Goal: Task Accomplishment & Management: Manage account settings

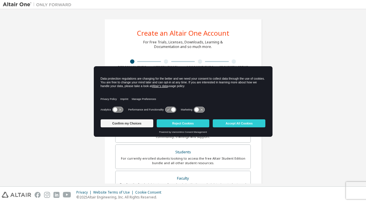
click at [249, 124] on button "Accept All Cookies" at bounding box center [239, 123] width 53 height 8
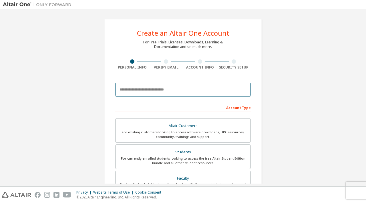
click at [195, 91] on input "email" at bounding box center [182, 90] width 135 height 14
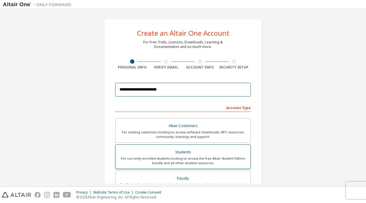
type input "**********"
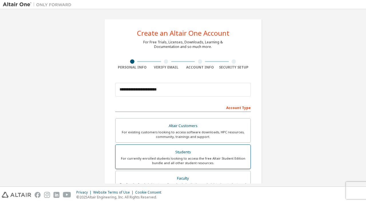
click at [164, 152] on div "Students" at bounding box center [183, 152] width 128 height 8
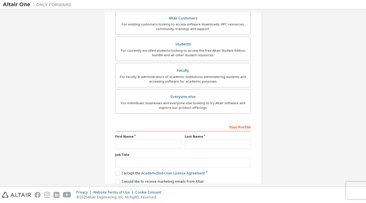
scroll to position [144, 0]
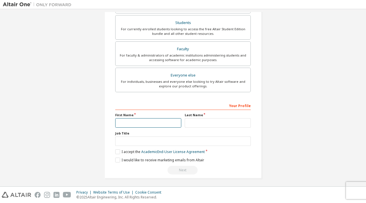
click at [162, 119] on input "text" at bounding box center [148, 122] width 66 height 9
type input "******"
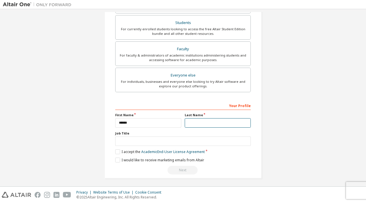
click at [218, 122] on input "text" at bounding box center [218, 122] width 66 height 9
type input "*****"
click at [116, 150] on label "I accept the Academic End-User License Agreement" at bounding box center [159, 151] width 89 height 5
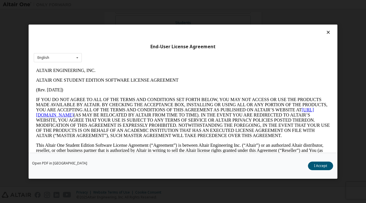
scroll to position [0, 0]
click at [319, 169] on button "I Accept" at bounding box center [320, 166] width 25 height 9
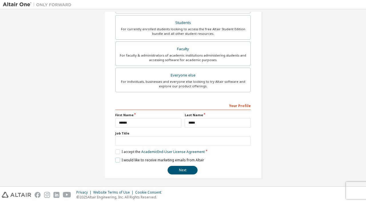
click at [115, 159] on label "I would like to receive marketing emails from Altair" at bounding box center [159, 160] width 89 height 5
click at [176, 168] on button "Next" at bounding box center [183, 170] width 30 height 9
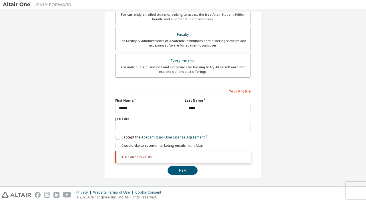
scroll to position [159, 0]
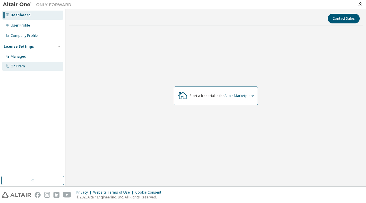
click at [27, 63] on div "On Prem" at bounding box center [32, 66] width 61 height 9
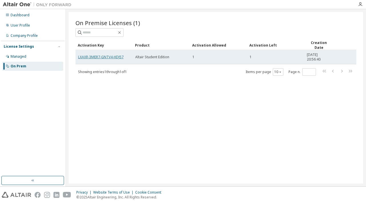
click at [107, 57] on link "LXAXR-3MER7-GNTV4-HDJ57" at bounding box center [100, 57] width 45 height 5
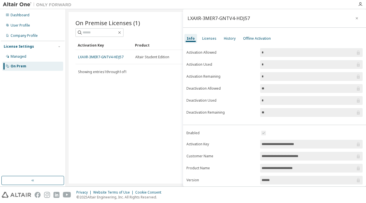
click at [111, 94] on div "On Premise Licenses (1) Clear Load Save Save As Field Operator Value Select fil…" at bounding box center [216, 98] width 294 height 172
click at [356, 18] on icon "button" at bounding box center [357, 18] width 2 height 2
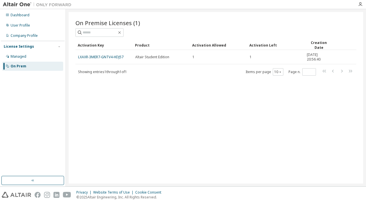
click at [179, 32] on div at bounding box center [215, 32] width 281 height 9
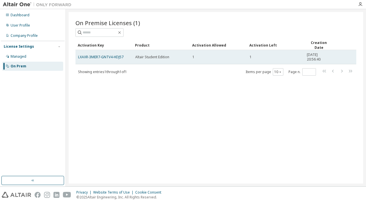
click at [143, 57] on span "Altair Student Edition" at bounding box center [152, 57] width 34 height 5
click at [109, 56] on link "LXAXR-3MER7-GNTV4-HDJ57" at bounding box center [100, 57] width 45 height 5
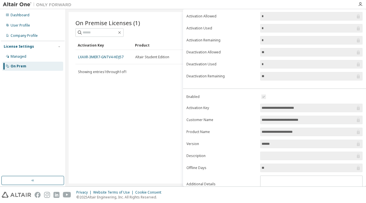
scroll to position [57, 0]
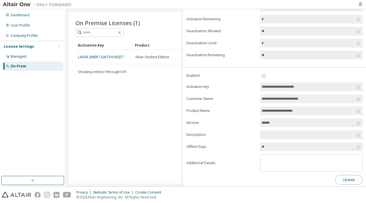
click at [338, 176] on button "Update" at bounding box center [348, 180] width 27 height 10
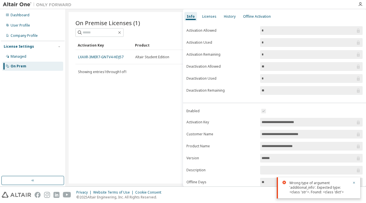
scroll to position [0, 0]
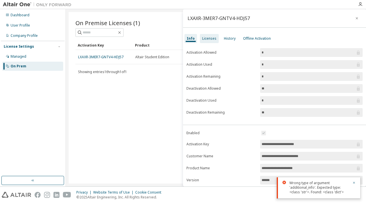
click at [204, 39] on div "Licenses" at bounding box center [209, 38] width 14 height 5
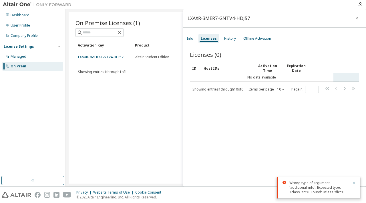
click at [258, 79] on td "No data available" at bounding box center [261, 77] width 143 height 9
click at [329, 77] on td "No data available" at bounding box center [261, 77] width 143 height 9
click at [340, 74] on tr "No data available" at bounding box center [274, 77] width 169 height 9
click at [280, 77] on td "No data available" at bounding box center [261, 77] width 143 height 9
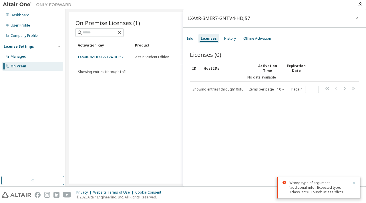
click at [169, 99] on div "On Premise Licenses (1) Clear Load Save Save As Field Operator Value Select fil…" at bounding box center [216, 98] width 294 height 172
click at [355, 19] on icon "button" at bounding box center [357, 18] width 4 height 5
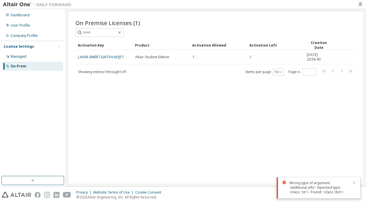
click at [354, 183] on icon "button" at bounding box center [354, 183] width 2 height 2
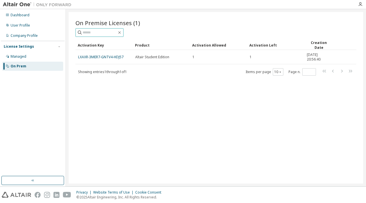
click at [107, 33] on input "text" at bounding box center [100, 33] width 34 height 6
paste input "**********"
type input "**********"
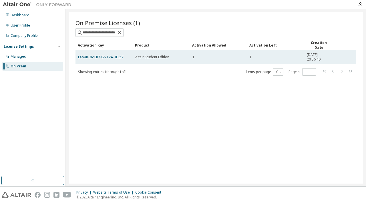
click at [185, 55] on div "Altair Student Edition" at bounding box center [161, 57] width 52 height 5
click at [119, 55] on link "LXAXR-3MER7-GNTV4-HDJ57" at bounding box center [100, 57] width 45 height 5
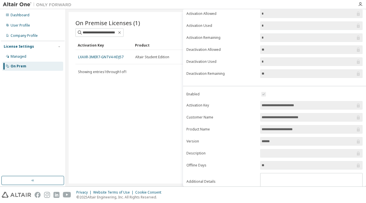
scroll to position [57, 0]
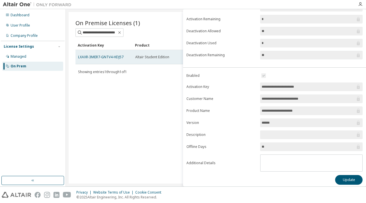
click at [135, 50] on td "Altair Student Edition" at bounding box center [161, 57] width 57 height 14
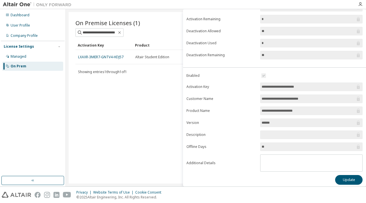
click at [154, 102] on div "**********" at bounding box center [216, 98] width 294 height 172
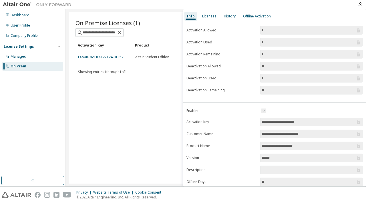
scroll to position [0, 0]
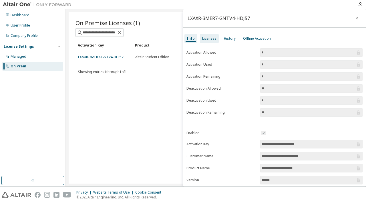
click at [204, 40] on div "Licenses" at bounding box center [209, 38] width 14 height 5
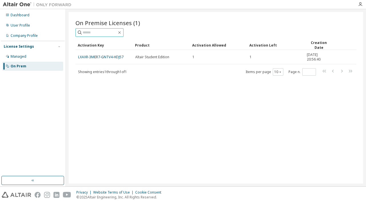
click at [105, 32] on input "text" at bounding box center [100, 33] width 34 height 6
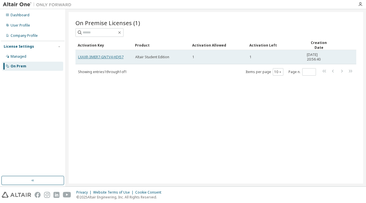
click at [102, 56] on link "LXAXR-3MER7-GNTV4-HDJ57" at bounding box center [100, 57] width 45 height 5
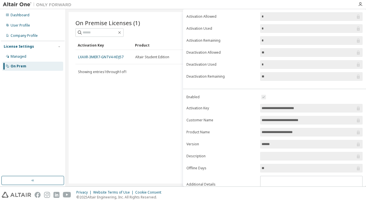
scroll to position [57, 0]
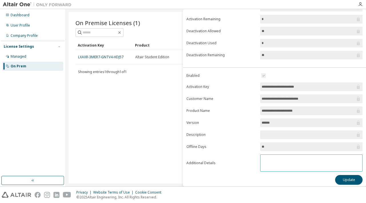
click at [267, 157] on textarea at bounding box center [311, 162] width 102 height 15
click at [270, 144] on input "**" at bounding box center [309, 147] width 94 height 6
click at [272, 167] on textarea at bounding box center [311, 162] width 102 height 15
paste textarea "**********"
type textarea "**********"
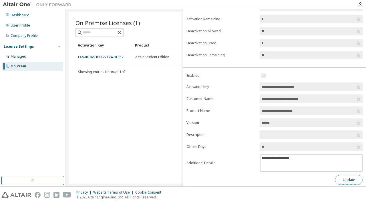
click at [335, 176] on button "Update" at bounding box center [348, 180] width 27 height 10
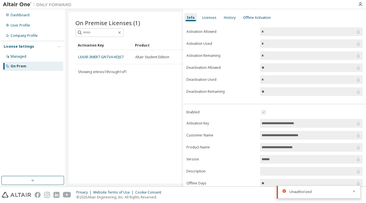
scroll to position [0, 0]
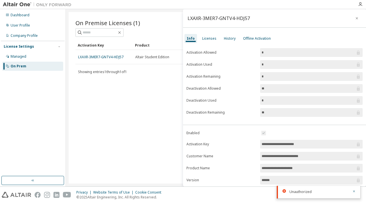
click at [158, 97] on div "On Premise Licenses (1) Clear Load Save Save As Field Operator Value Select fil…" at bounding box center [216, 98] width 294 height 172
click at [244, 37] on div "Offline Activation" at bounding box center [257, 38] width 28 height 5
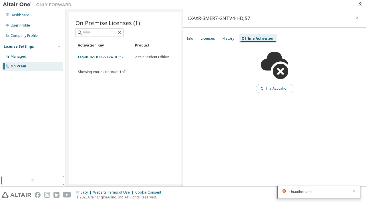
click at [271, 89] on button "Offline Activation" at bounding box center [274, 89] width 37 height 10
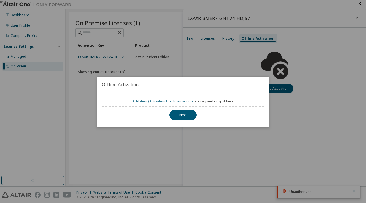
click at [175, 101] on link "Add item ( Activation File ) from source" at bounding box center [162, 101] width 61 height 5
click at [112, 101] on div "Add item ( Activation File ) from source or drag and drop it here" at bounding box center [183, 101] width 162 height 11
click at [191, 117] on button "Next" at bounding box center [182, 115] width 27 height 10
click at [260, 122] on div "Add item ( Activation File ) from source or drag and drop it here Next" at bounding box center [183, 110] width 172 height 34
click at [134, 100] on link "Add item ( Activation File ) from source" at bounding box center [162, 101] width 61 height 5
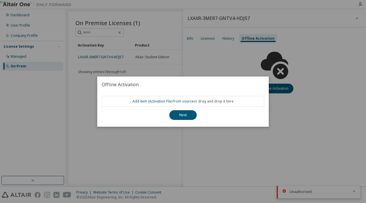
click at [184, 147] on div "true" at bounding box center [183, 101] width 366 height 203
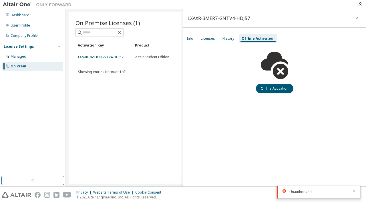
click at [181, 143] on div "On Premise Licenses (1) Clear Load Save Save As Field Operator Value Select fil…" at bounding box center [216, 98] width 294 height 172
click at [137, 109] on div "On Premise Licenses (1) Clear Load Save Save As Field Operator Value Select fil…" at bounding box center [216, 98] width 294 height 172
click at [353, 19] on button "button" at bounding box center [356, 18] width 9 height 9
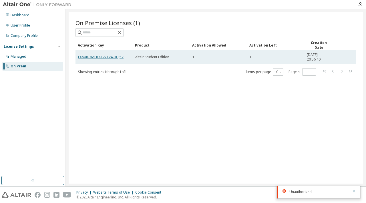
click at [110, 56] on link "LXAXR-3MER7-GNTV4-HDJ57" at bounding box center [100, 57] width 45 height 5
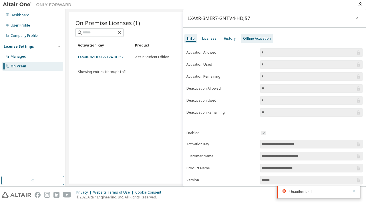
click at [257, 37] on div "Offline Activation" at bounding box center [257, 38] width 28 height 5
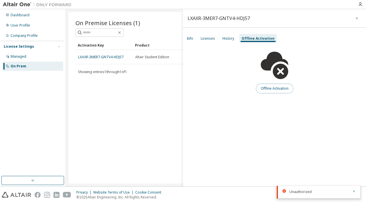
click at [272, 87] on button "Offline Activation" at bounding box center [274, 89] width 37 height 10
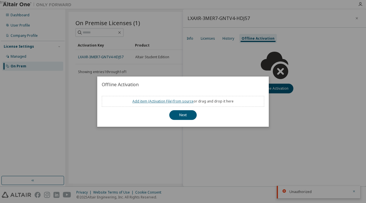
click at [172, 102] on link "Add item ( Activation File ) from source" at bounding box center [162, 101] width 61 height 5
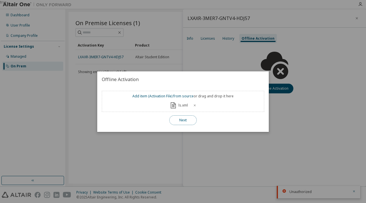
click at [181, 117] on button "Next" at bounding box center [182, 120] width 27 height 10
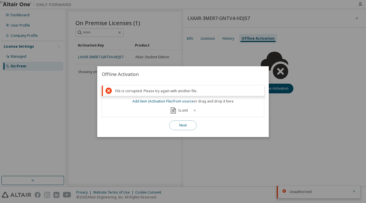
click at [183, 123] on button "Next" at bounding box center [182, 126] width 27 height 10
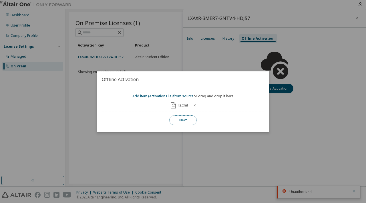
click at [181, 123] on button "Next" at bounding box center [182, 120] width 27 height 10
click at [181, 122] on button "Next" at bounding box center [182, 120] width 27 height 10
click at [193, 106] on icon at bounding box center [194, 105] width 3 height 3
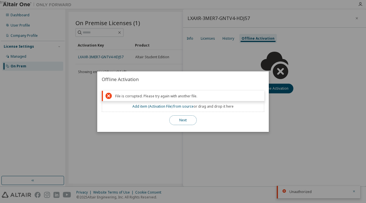
click at [179, 122] on button "Next" at bounding box center [182, 120] width 27 height 10
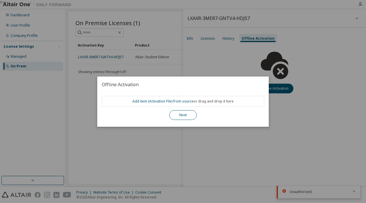
click at [179, 122] on div "Add item ( Activation File ) from source or drag and drop it here Next" at bounding box center [183, 110] width 172 height 34
click at [181, 117] on button "Next" at bounding box center [182, 115] width 27 height 10
click at [180, 136] on div "true" at bounding box center [183, 101] width 366 height 203
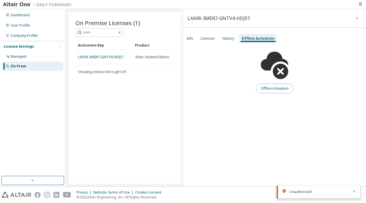
click at [266, 92] on button "Offline Activation" at bounding box center [274, 89] width 37 height 10
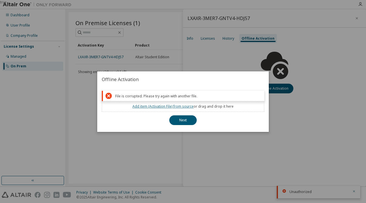
click at [167, 107] on link "Add item ( Activation File ) from source" at bounding box center [162, 106] width 61 height 5
drag, startPoint x: 193, startPoint y: 144, endPoint x: 206, endPoint y: 115, distance: 32.4
click at [193, 144] on div "true" at bounding box center [183, 101] width 366 height 203
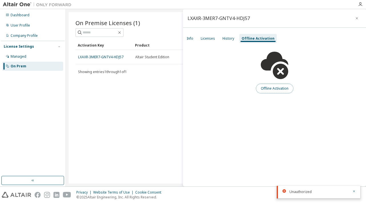
click at [272, 87] on button "Offline Activation" at bounding box center [274, 89] width 37 height 10
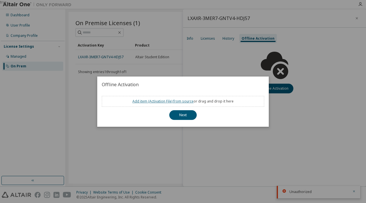
click at [173, 103] on link "Add item ( Activation File ) from source" at bounding box center [162, 101] width 61 height 5
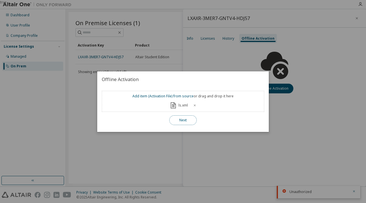
click at [176, 119] on button "Next" at bounding box center [182, 120] width 27 height 10
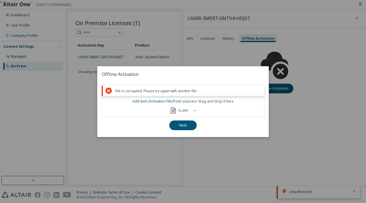
click at [194, 110] on icon at bounding box center [195, 110] width 2 height 2
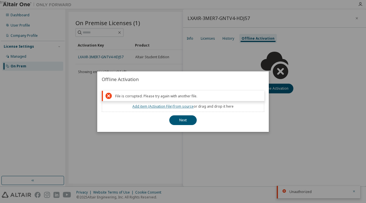
click at [170, 107] on link "Add item ( Activation File ) from source" at bounding box center [162, 106] width 61 height 5
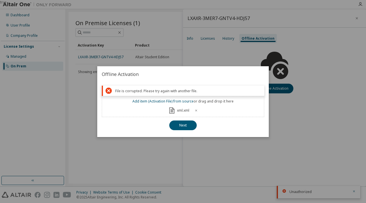
click at [292, 59] on div "true" at bounding box center [183, 101] width 366 height 203
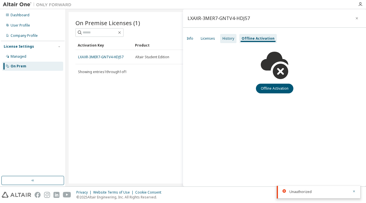
click at [227, 39] on div "History" at bounding box center [228, 38] width 12 height 5
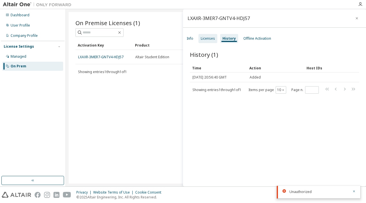
click at [207, 37] on div "Licenses" at bounding box center [208, 38] width 14 height 5
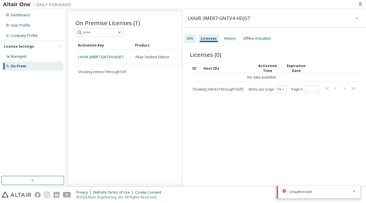
click at [187, 39] on div "Info" at bounding box center [190, 38] width 7 height 5
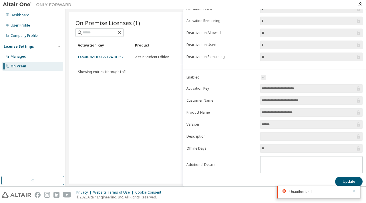
scroll to position [57, 0]
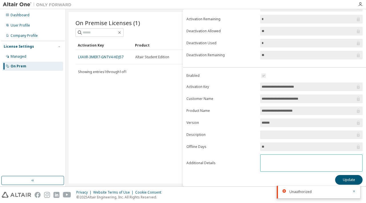
click at [275, 158] on textarea at bounding box center [311, 162] width 102 height 15
paste textarea "**********"
type textarea "*"
click at [264, 161] on textarea at bounding box center [310, 162] width 100 height 15
paste textarea "**********"
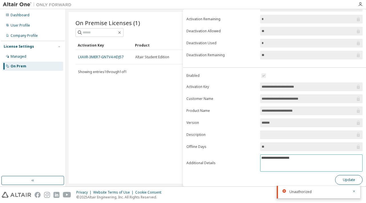
type textarea "**********"
click at [335, 176] on button "Update" at bounding box center [348, 180] width 27 height 10
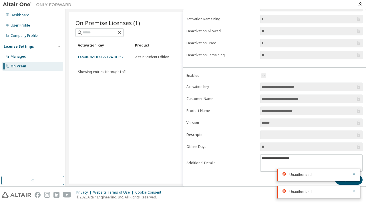
click at [353, 173] on icon "button" at bounding box center [353, 174] width 3 height 3
click at [355, 192] on icon "button" at bounding box center [353, 191] width 3 height 3
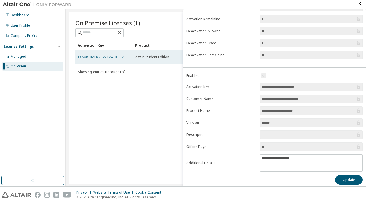
click at [104, 57] on link "LXAXR-3MER7-GNTV4-HDJ57" at bounding box center [100, 57] width 45 height 5
click at [107, 58] on link "LXAXR-3MER7-GNTV4-HDJ57" at bounding box center [100, 57] width 45 height 5
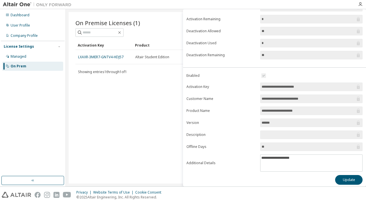
click at [113, 91] on div "On Premise Licenses (1) Clear Load Save Save As Field Operator Value Select fil…" at bounding box center [216, 98] width 294 height 172
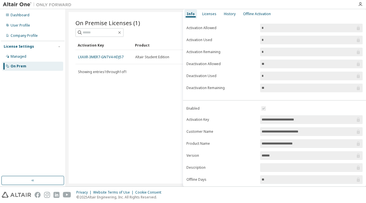
scroll to position [0, 0]
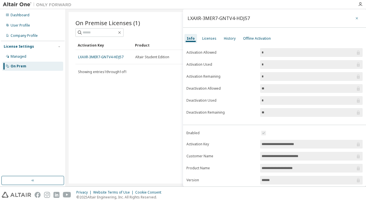
click at [355, 18] on icon "button" at bounding box center [357, 18] width 4 height 5
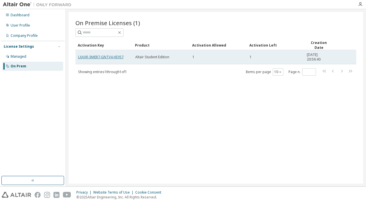
click at [114, 57] on link "LXAXR-3MER7-GNTV4-HDJ57" at bounding box center [100, 57] width 45 height 5
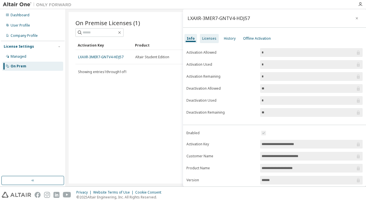
click at [208, 36] on div "Licenses" at bounding box center [209, 38] width 14 height 5
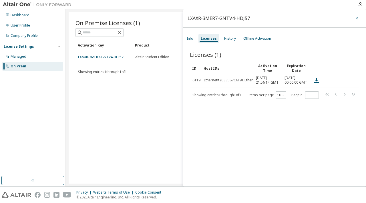
click at [355, 17] on icon "button" at bounding box center [357, 18] width 4 height 5
